Goal: Information Seeking & Learning: Learn about a topic

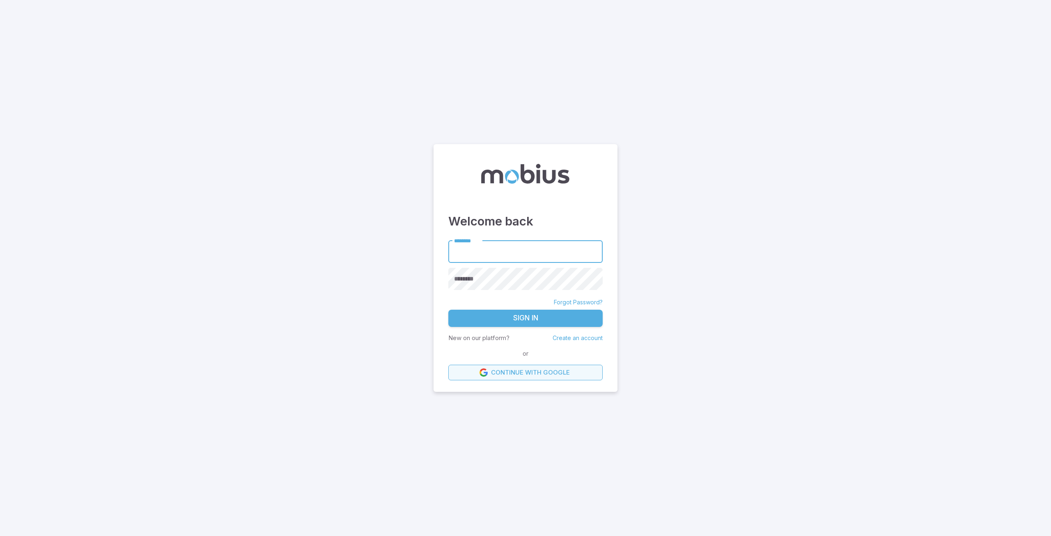
click at [521, 374] on link "Continue with Google" at bounding box center [525, 373] width 154 height 16
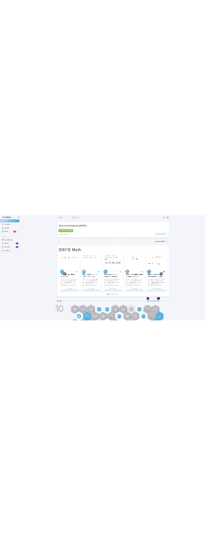
scroll to position [0, 59]
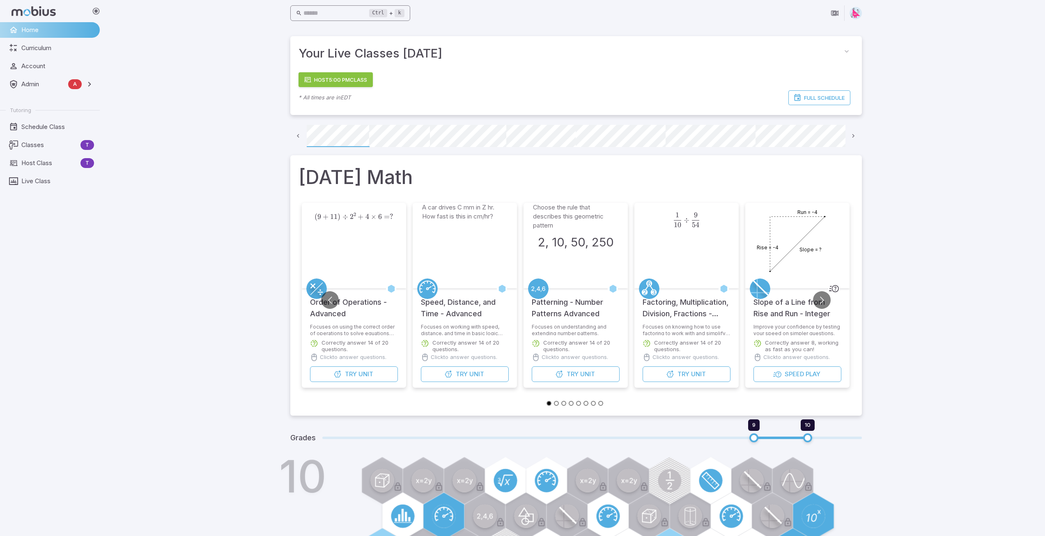
click at [346, 19] on input "text" at bounding box center [336, 13] width 66 height 16
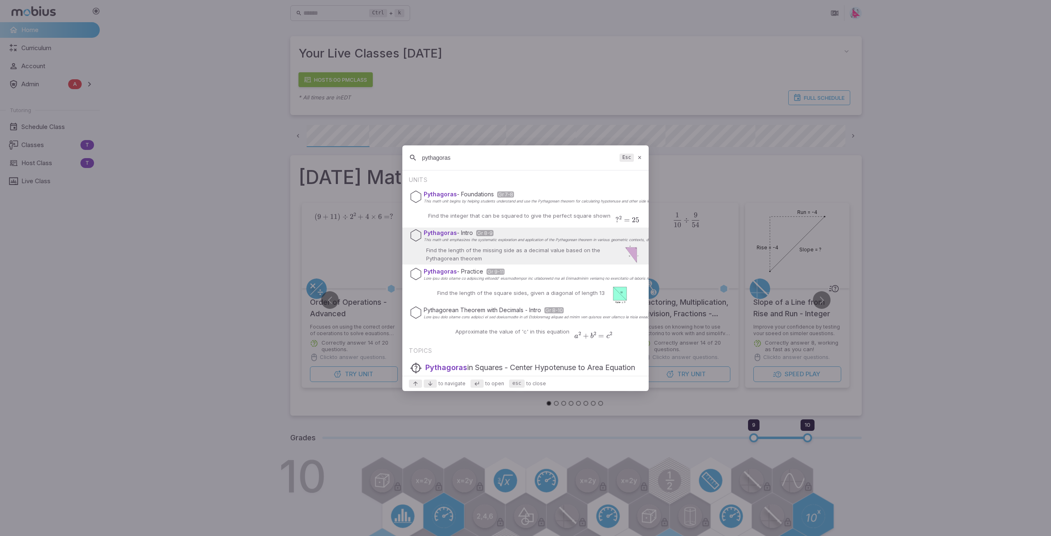
type input "pythagoras"
click at [466, 243] on div "Pythagoras - Intro Gr 8-9 This math unit emphasizes the systematic exploration …" at bounding box center [525, 245] width 246 height 37
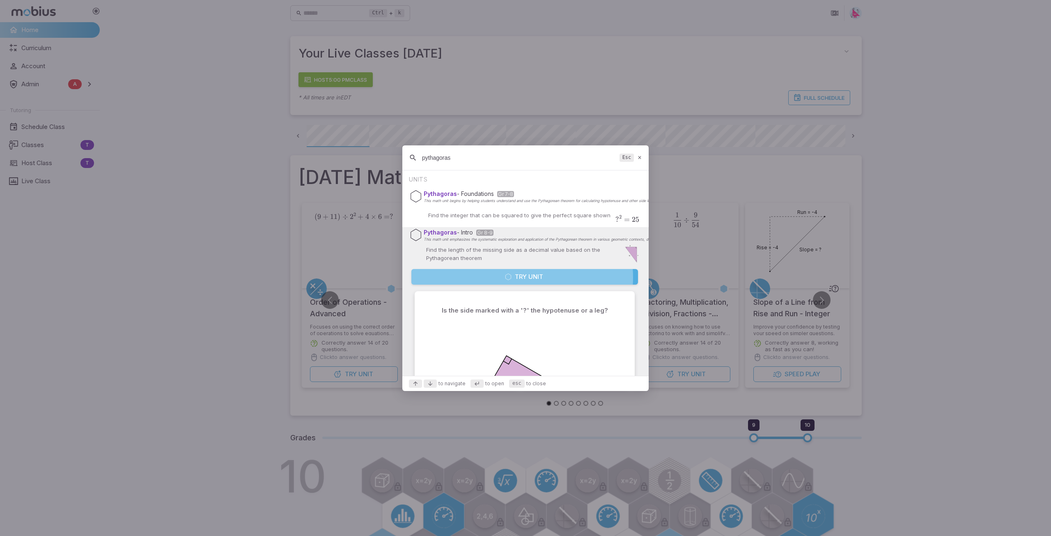
click at [522, 278] on button "Try Unit" at bounding box center [524, 277] width 227 height 16
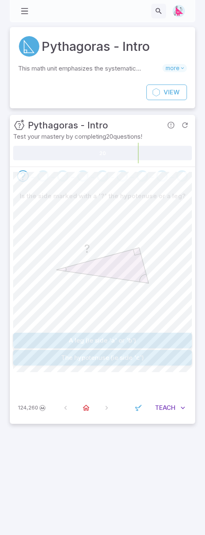
click at [120, 340] on button "A leg (ie side 'a' or 'b')" at bounding box center [102, 341] width 179 height 16
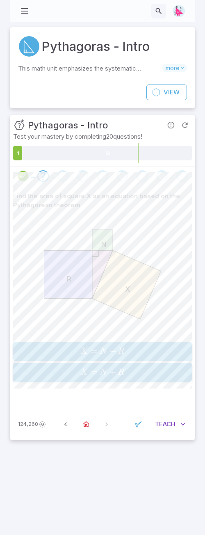
click at [131, 371] on span "X = N + R" at bounding box center [103, 372] width 174 height 11
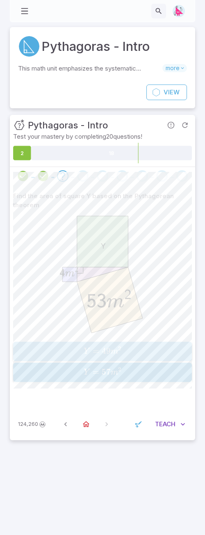
click at [115, 352] on span "m" at bounding box center [114, 352] width 7 height 8
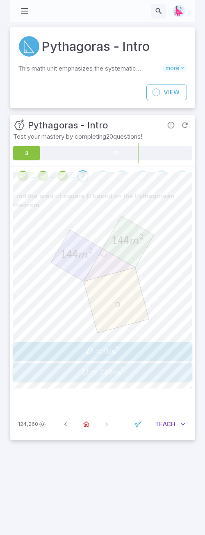
click at [124, 373] on span "D = 288 m 2" at bounding box center [103, 372] width 174 height 11
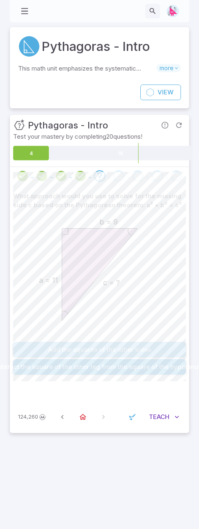
click at [109, 347] on button "Add the squares of the other sides" at bounding box center [99, 350] width 173 height 16
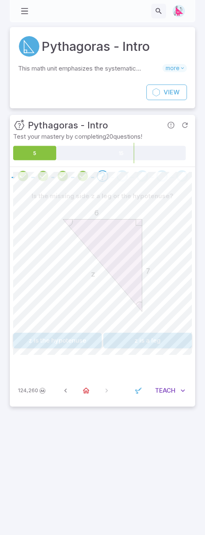
click at [58, 338] on button "z is the hypotenuse" at bounding box center [57, 341] width 89 height 16
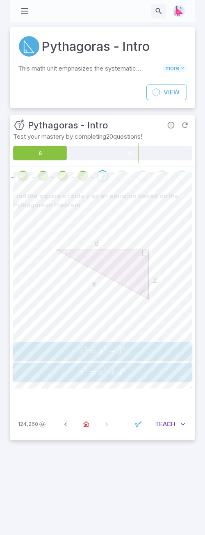
click at [140, 351] on span "z 2 = x 2 − d 2" at bounding box center [103, 351] width 174 height 11
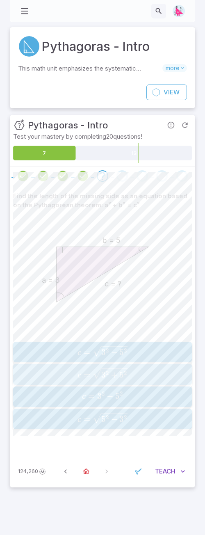
click at [114, 375] on icon "button" at bounding box center [110, 373] width 34 height 11
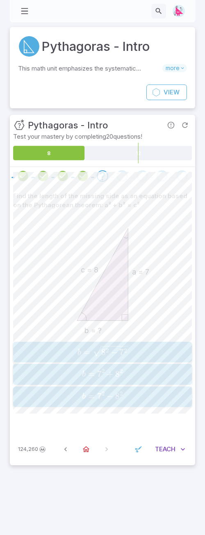
click at [126, 353] on icon "button" at bounding box center [110, 351] width 34 height 11
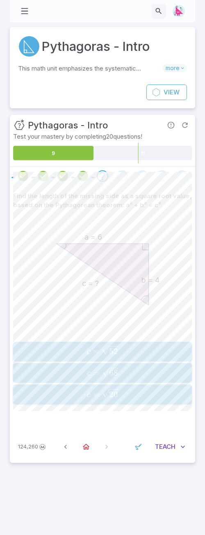
click at [128, 395] on span "c = 20 ​" at bounding box center [103, 394] width 174 height 11
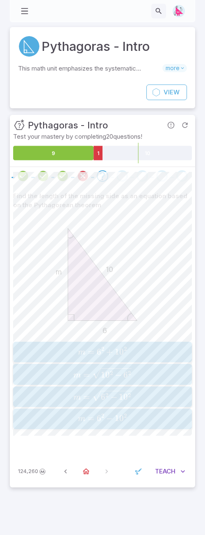
click at [126, 378] on span "button" at bounding box center [111, 379] width 39 height 2
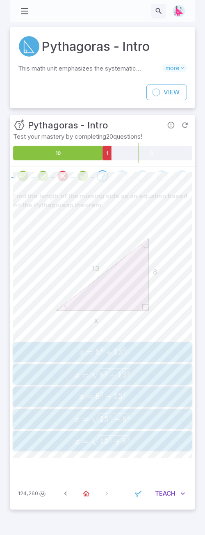
click at [128, 415] on icon "button" at bounding box center [110, 418] width 39 height 11
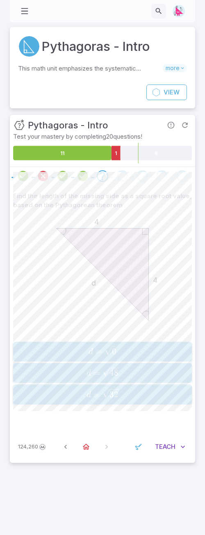
click at [122, 398] on span "d = 32 ​" at bounding box center [103, 394] width 174 height 11
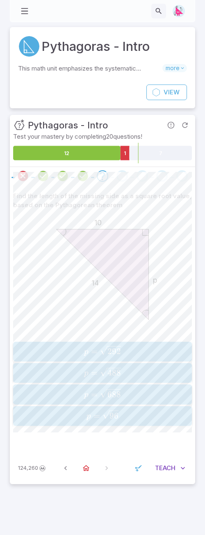
click at [136, 413] on span "p = 96 ​" at bounding box center [103, 416] width 174 height 11
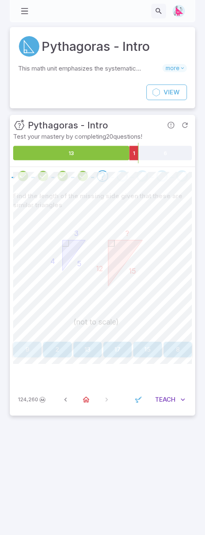
click at [25, 346] on button "9" at bounding box center [27, 350] width 28 height 16
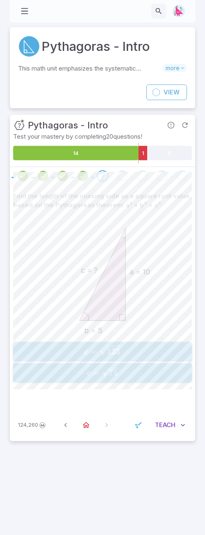
click at [113, 356] on span "125" at bounding box center [114, 351] width 14 height 10
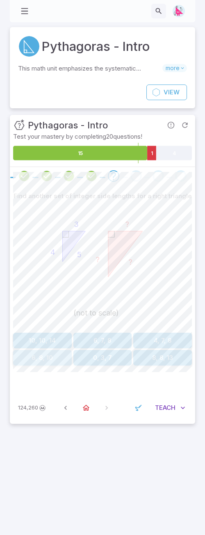
click at [39, 359] on button "6, 8, 10" at bounding box center [42, 358] width 59 height 16
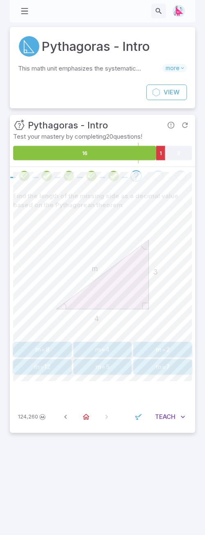
click at [98, 369] on button "m=5" at bounding box center [102, 367] width 59 height 16
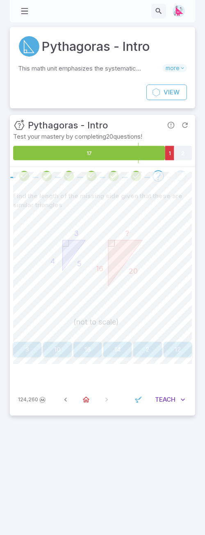
click at [179, 352] on button "12" at bounding box center [178, 350] width 28 height 16
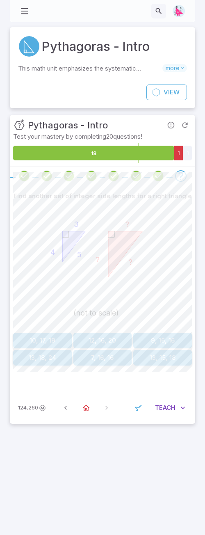
click at [103, 343] on button "12, 16, 20" at bounding box center [102, 341] width 59 height 16
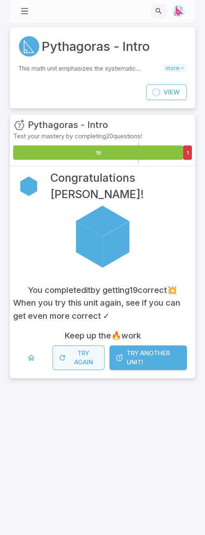
click at [86, 358] on button "Try Again" at bounding box center [79, 358] width 52 height 25
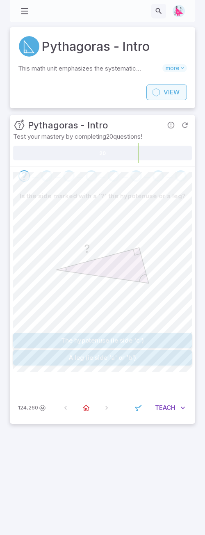
click at [164, 93] on span "View" at bounding box center [172, 92] width 16 height 9
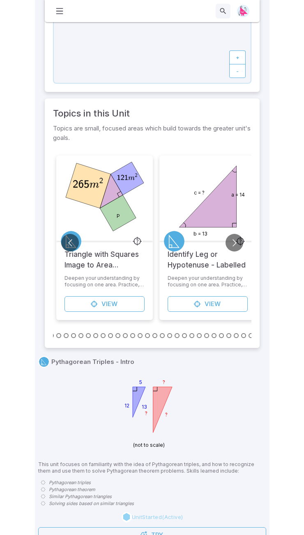
scroll to position [266, 0]
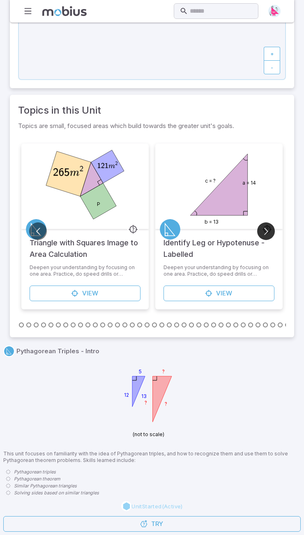
click at [205, 231] on button "Go to next slide" at bounding box center [266, 232] width 18 height 18
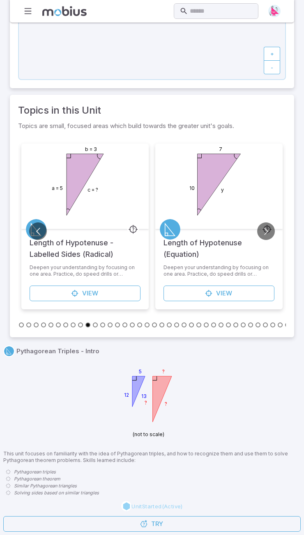
click at [43, 325] on button "Go to slide 11" at bounding box center [43, 325] width 5 height 5
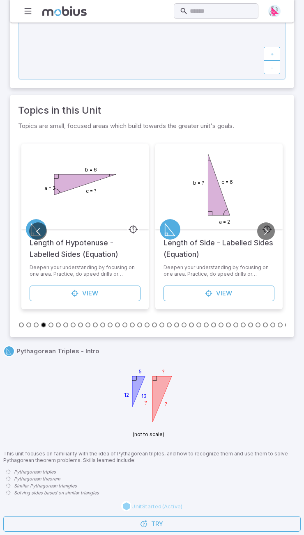
click at [21, 325] on button "Go to slide 8" at bounding box center [21, 325] width 5 height 5
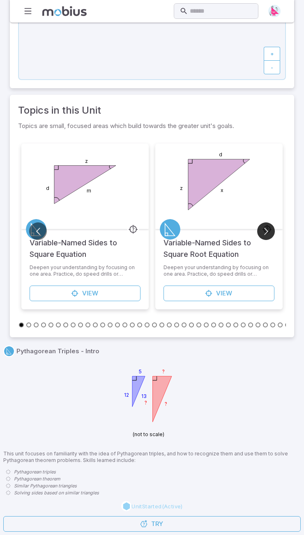
click at [205, 235] on button "Go to next slide" at bounding box center [266, 232] width 18 height 18
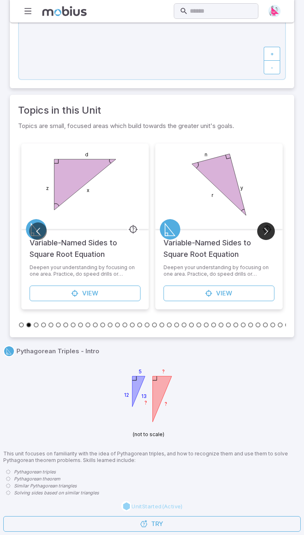
click at [205, 235] on button "Go to next slide" at bounding box center [266, 232] width 18 height 18
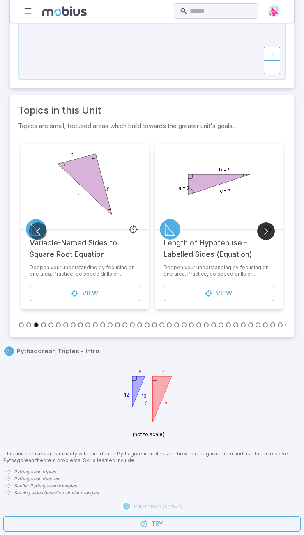
click at [205, 235] on button "Go to next slide" at bounding box center [266, 232] width 18 height 18
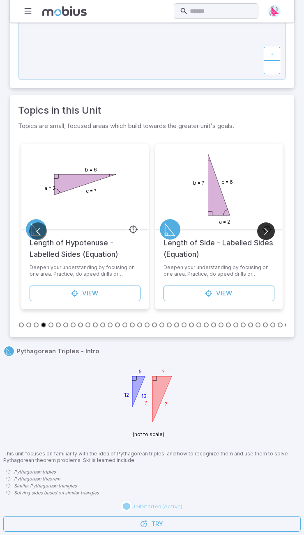
click at [205, 234] on button "Go to next slide" at bounding box center [266, 232] width 18 height 18
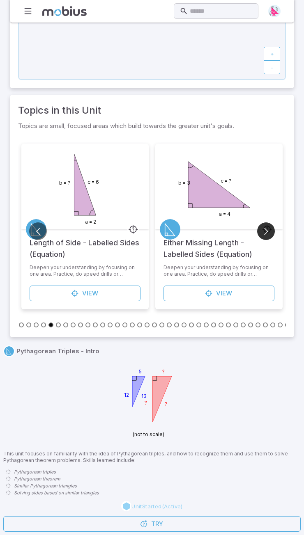
click at [205, 234] on button "Go to next slide" at bounding box center [266, 232] width 18 height 18
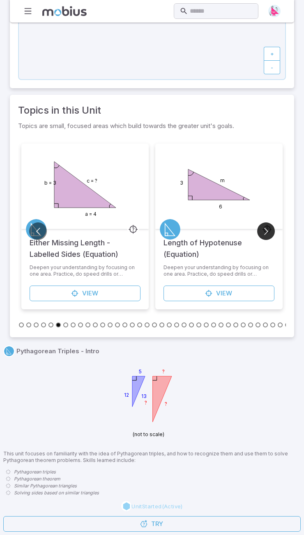
click at [205, 234] on button "Go to next slide" at bounding box center [266, 232] width 18 height 18
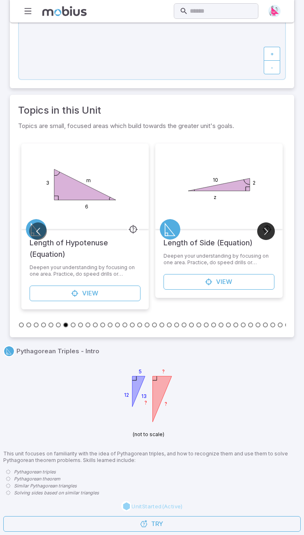
click at [205, 234] on button "Go to next slide" at bounding box center [266, 232] width 18 height 18
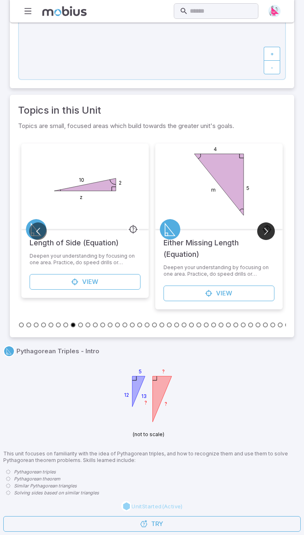
click at [205, 234] on button "Go to next slide" at bounding box center [266, 232] width 18 height 18
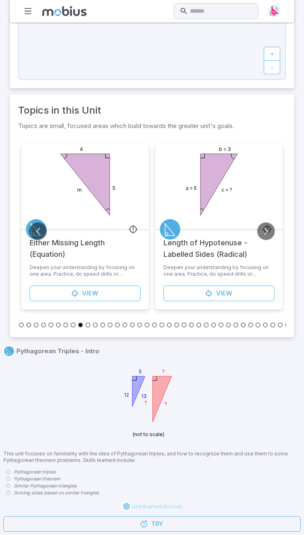
click at [133, 324] on button "Go to slide 23" at bounding box center [132, 325] width 5 height 5
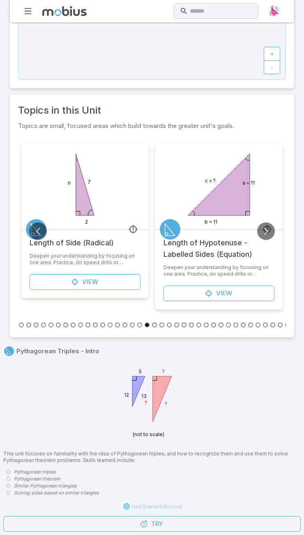
click at [177, 327] on button "Go to slide 29" at bounding box center [176, 325] width 5 height 5
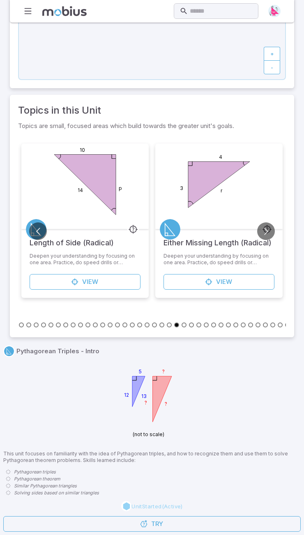
click at [205, 326] on button "Go to slide 33" at bounding box center [206, 325] width 5 height 5
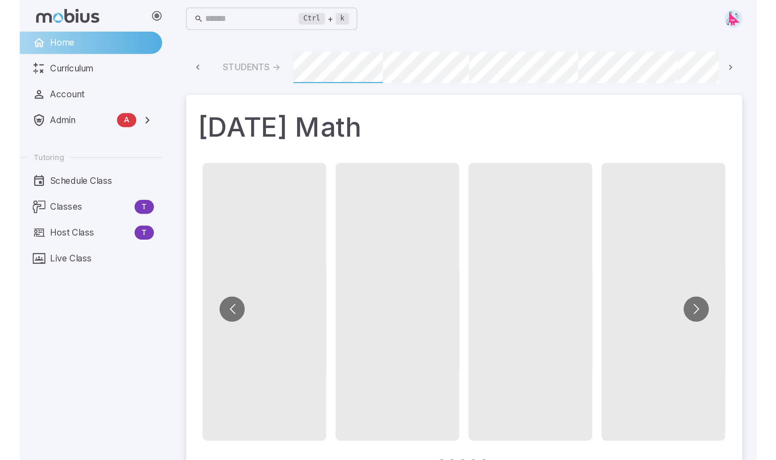
scroll to position [0, 623]
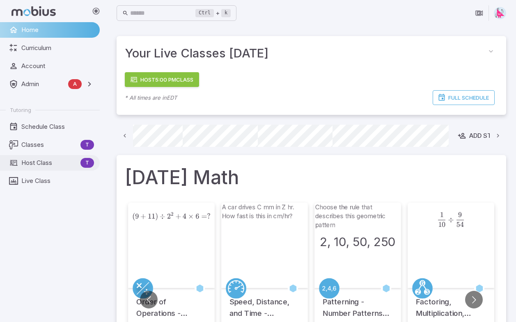
click at [26, 165] on span "Host Class" at bounding box center [49, 162] width 56 height 9
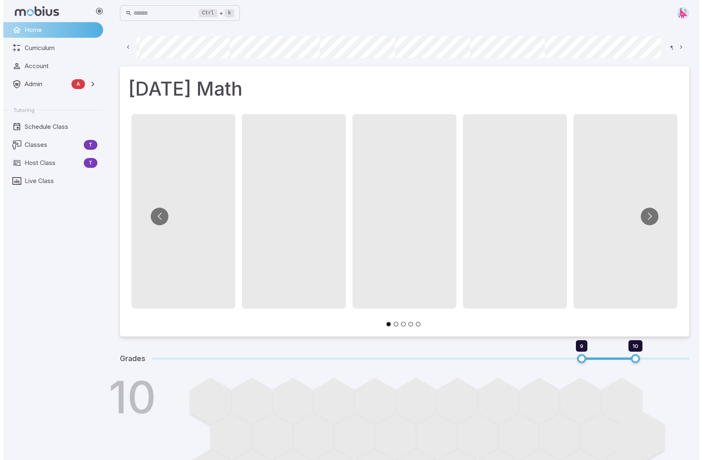
scroll to position [0, 444]
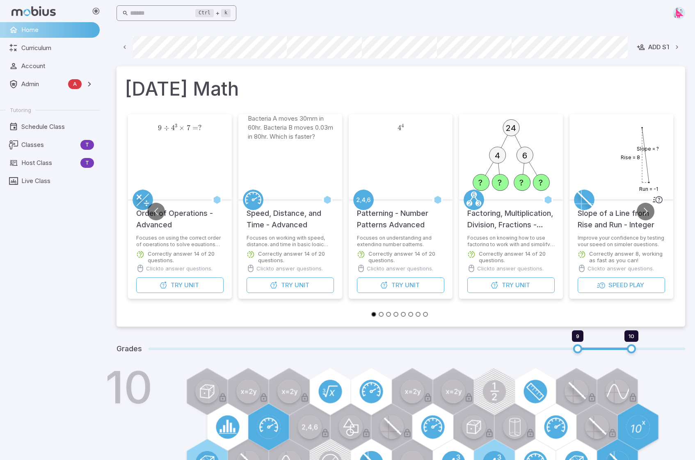
click at [179, 12] on input "text" at bounding box center [163, 13] width 66 height 16
